Goal: Task Accomplishment & Management: Use online tool/utility

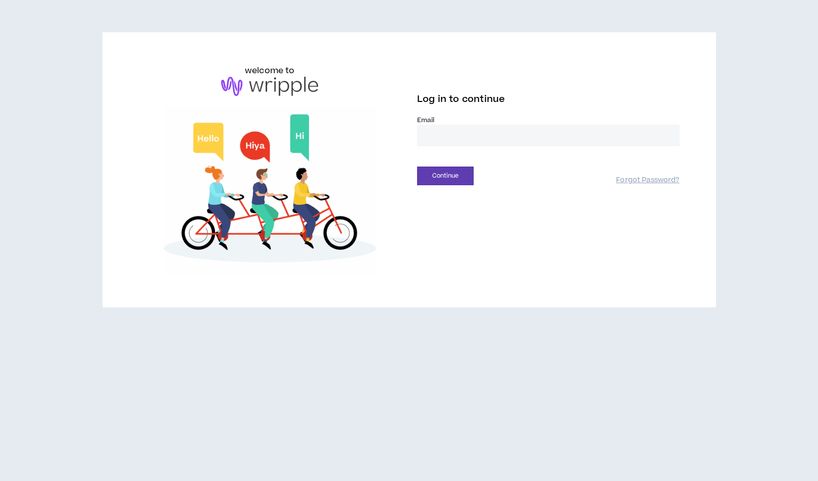
click at [474, 128] on input "email" at bounding box center [548, 136] width 263 height 22
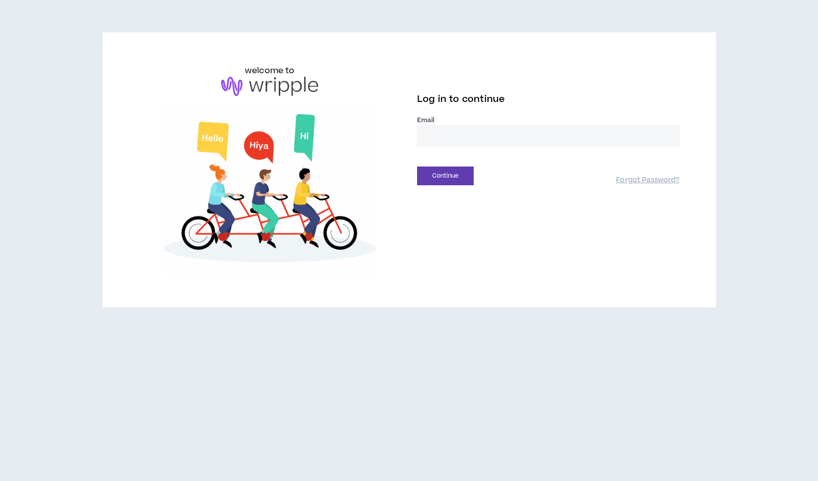
type input "**********"
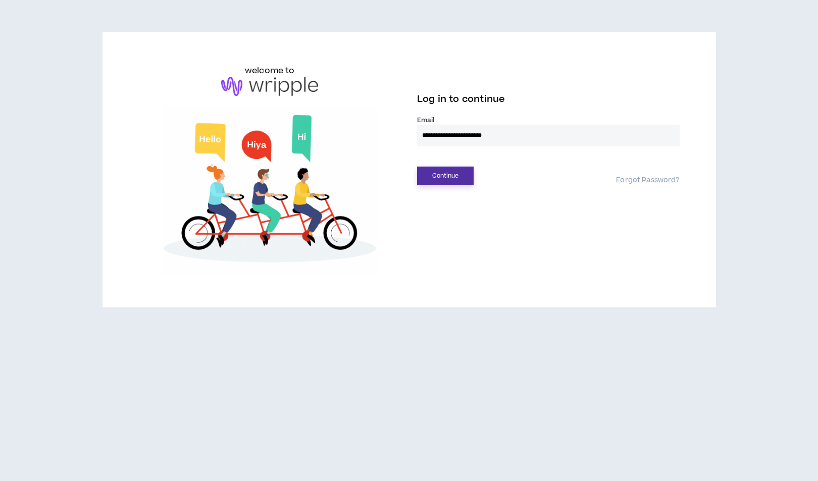
click at [458, 174] on button "Continue" at bounding box center [445, 176] width 57 height 19
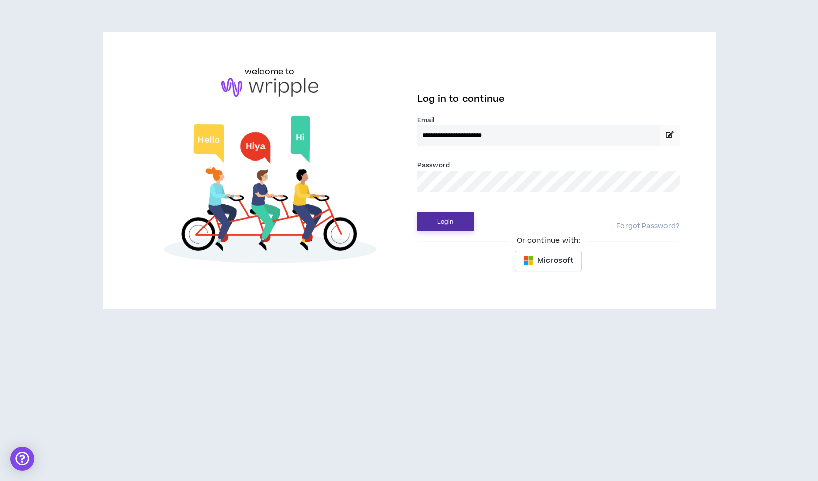
click at [417, 213] on button "Login" at bounding box center [445, 222] width 57 height 19
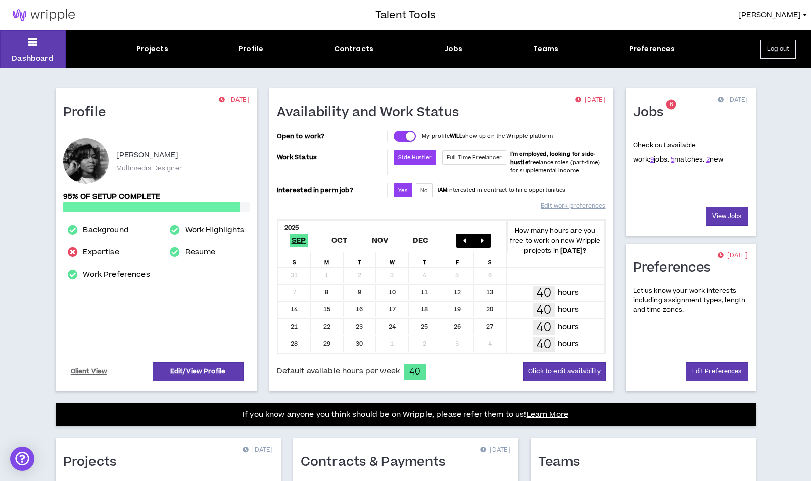
click at [455, 48] on div "Jobs" at bounding box center [453, 49] width 19 height 11
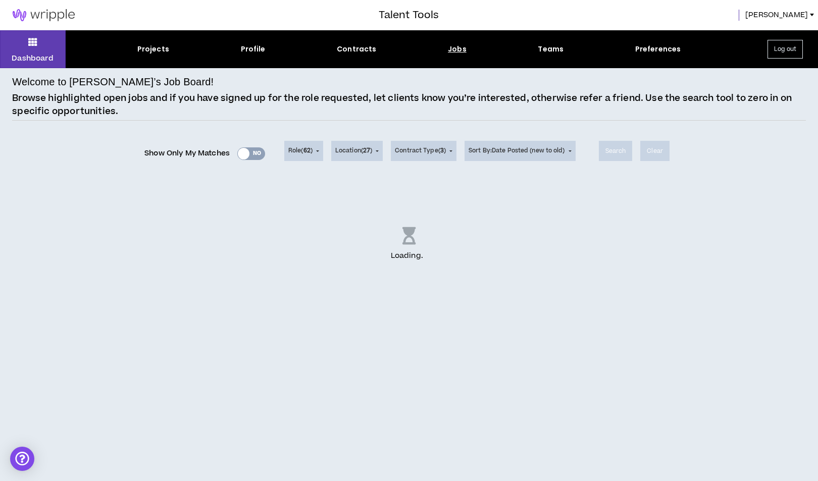
click at [259, 153] on div "Show Only My Matches Yes No" at bounding box center [204, 153] width 121 height 15
click at [249, 155] on div "Show Only My Matches Yes No" at bounding box center [204, 153] width 121 height 15
click at [254, 149] on div "Show Only My Matches Yes No" at bounding box center [204, 153] width 121 height 15
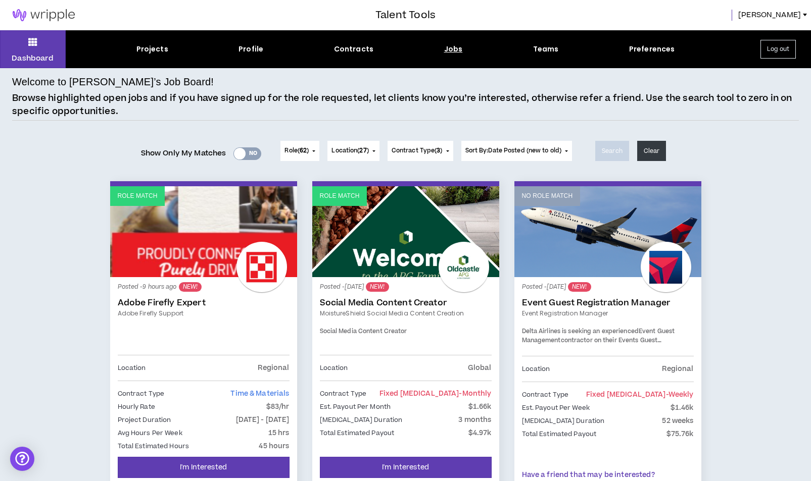
click at [249, 152] on div "Yes No" at bounding box center [247, 153] width 28 height 13
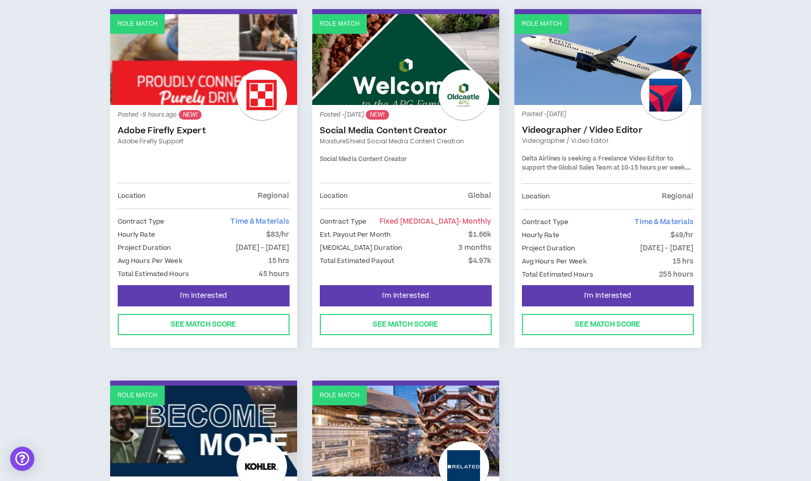
scroll to position [172, 0]
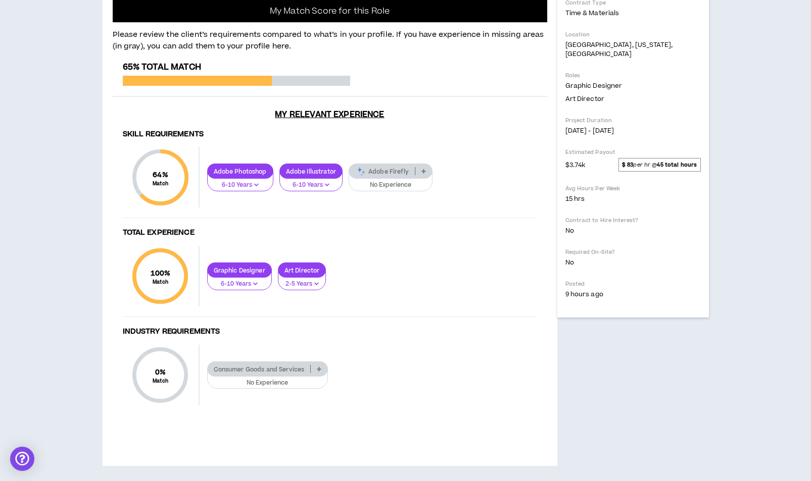
scroll to position [254, 0]
click at [404, 175] on p "Adobe Firefly" at bounding box center [382, 172] width 66 height 8
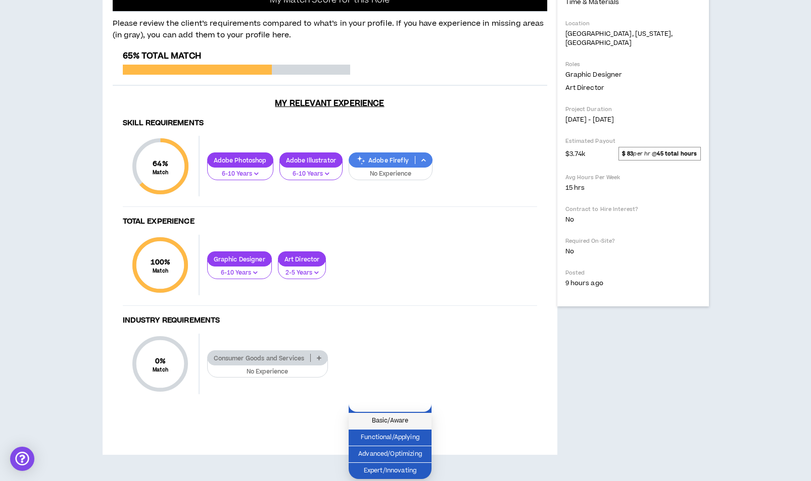
scroll to position [304, 0]
click at [423, 416] on span "Basic/Aware" at bounding box center [390, 421] width 71 height 11
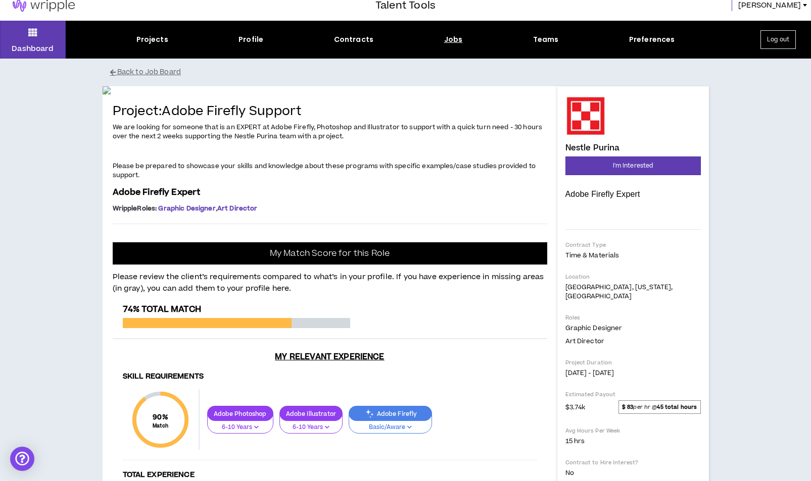
scroll to position [0, 0]
